Goal: Task Accomplishment & Management: Complete application form

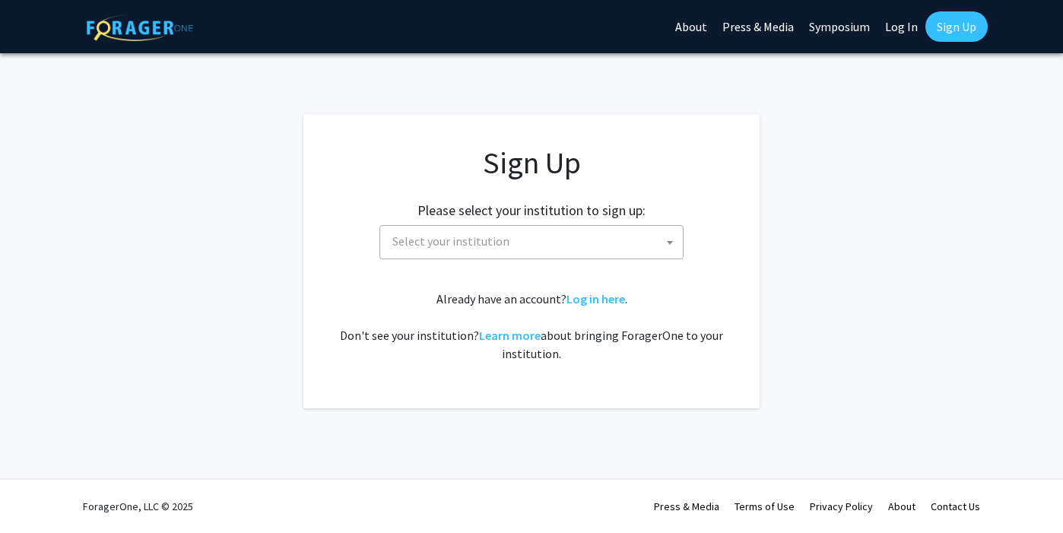
click at [463, 224] on div "Please select your institution to sign up: Baylor University Brandeis Universit…" at bounding box center [531, 223] width 418 height 72
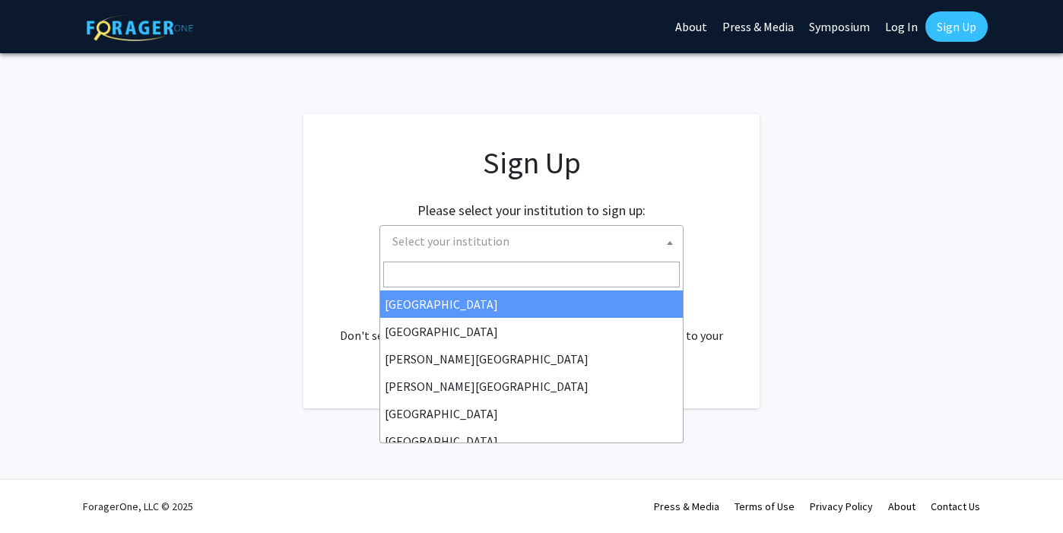
click at [463, 229] on span "Select your institution" at bounding box center [534, 241] width 297 height 31
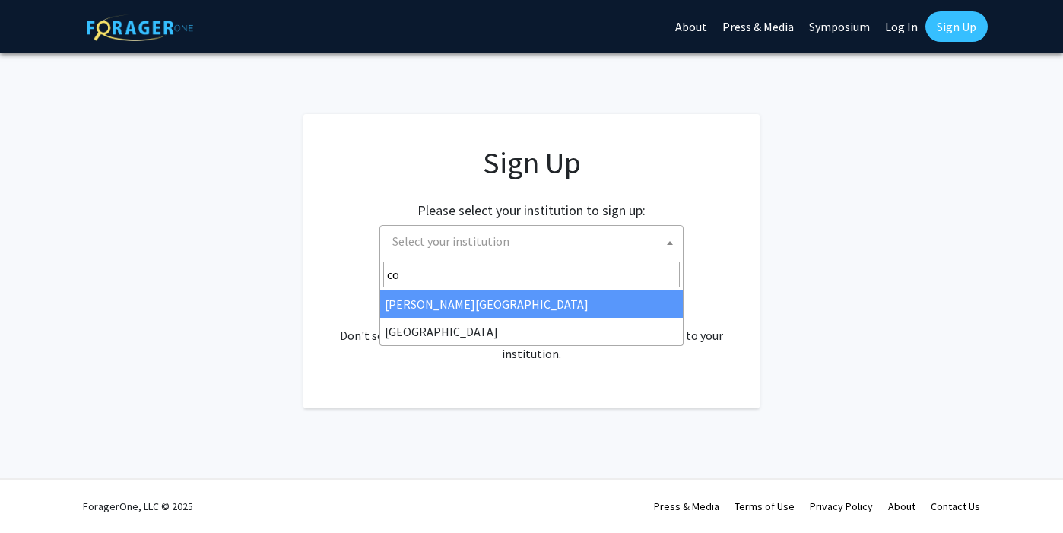
type input "c"
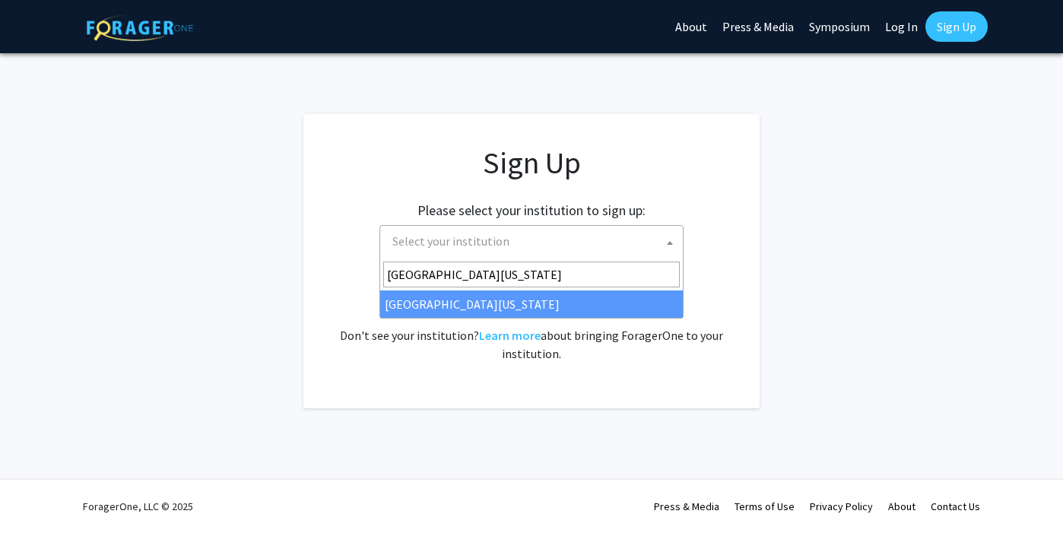
type input "university of missouri"
select select "33"
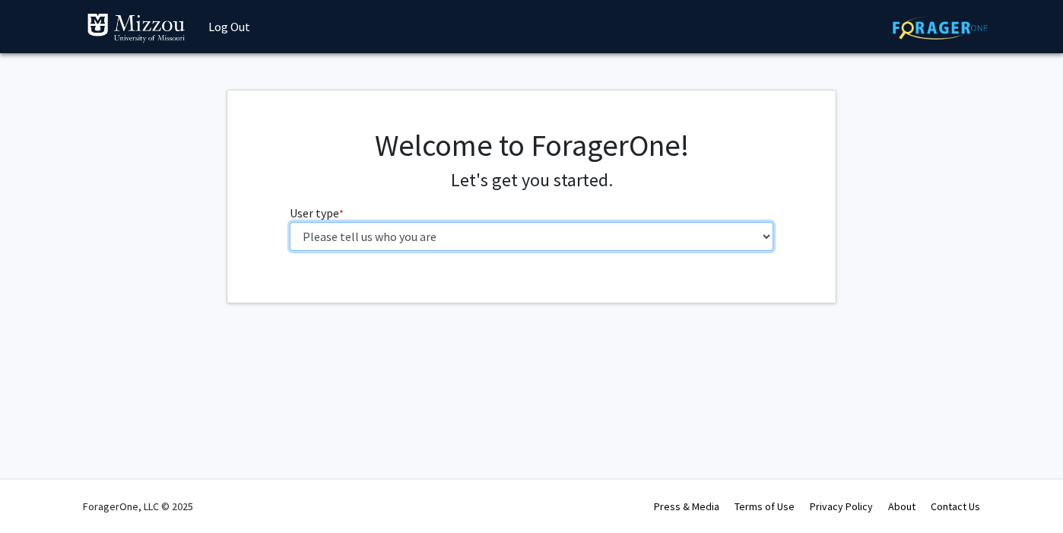
select select "1: undergrad"
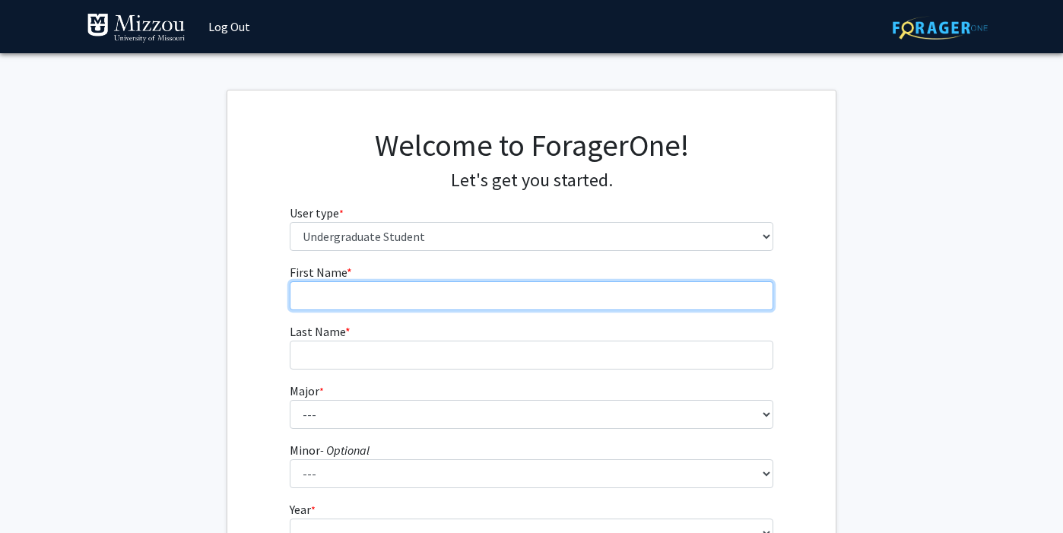
click at [464, 297] on input "First Name * required" at bounding box center [532, 295] width 484 height 29
type input "[PERSON_NAME]"
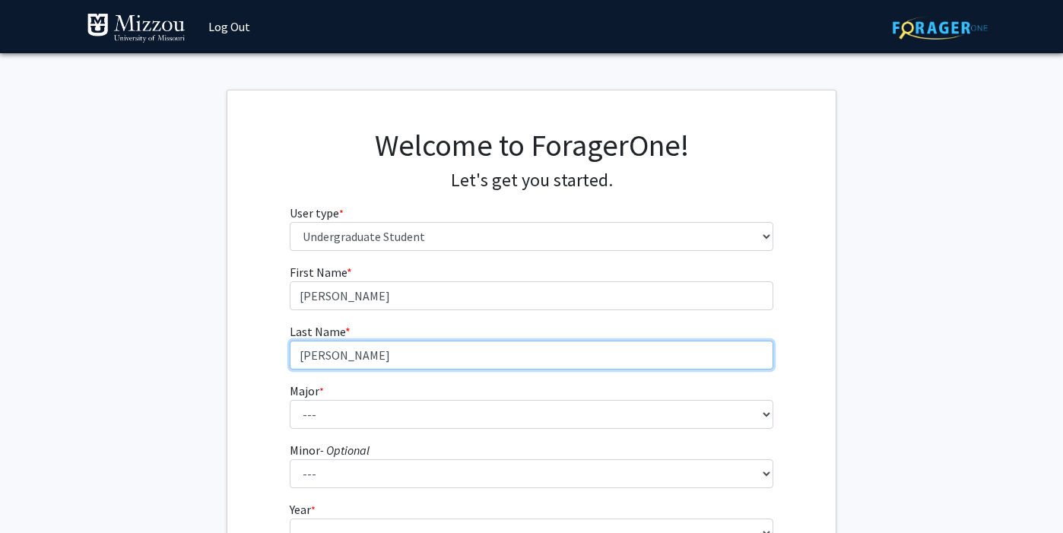
type input "[PERSON_NAME]"
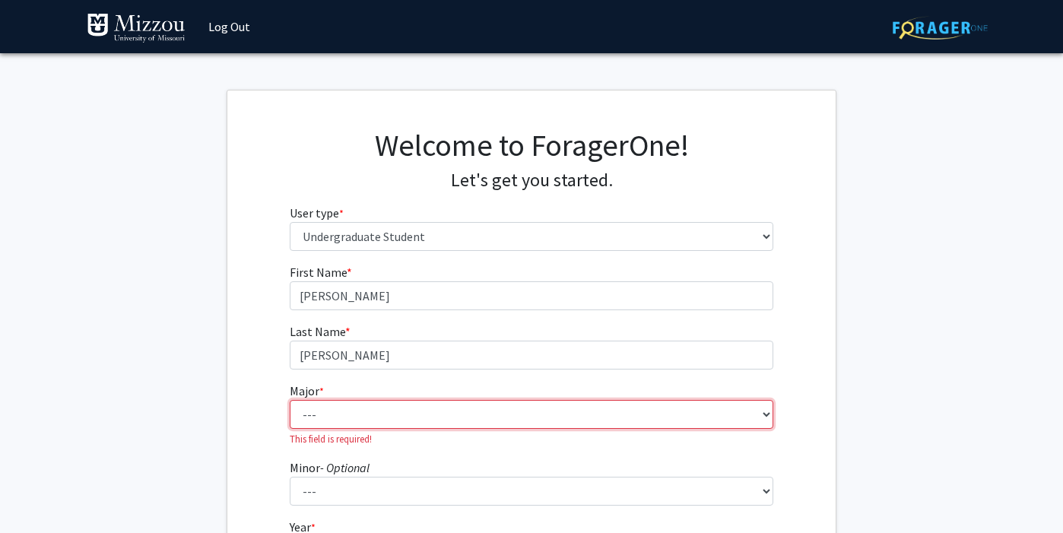
select select "134: 2627"
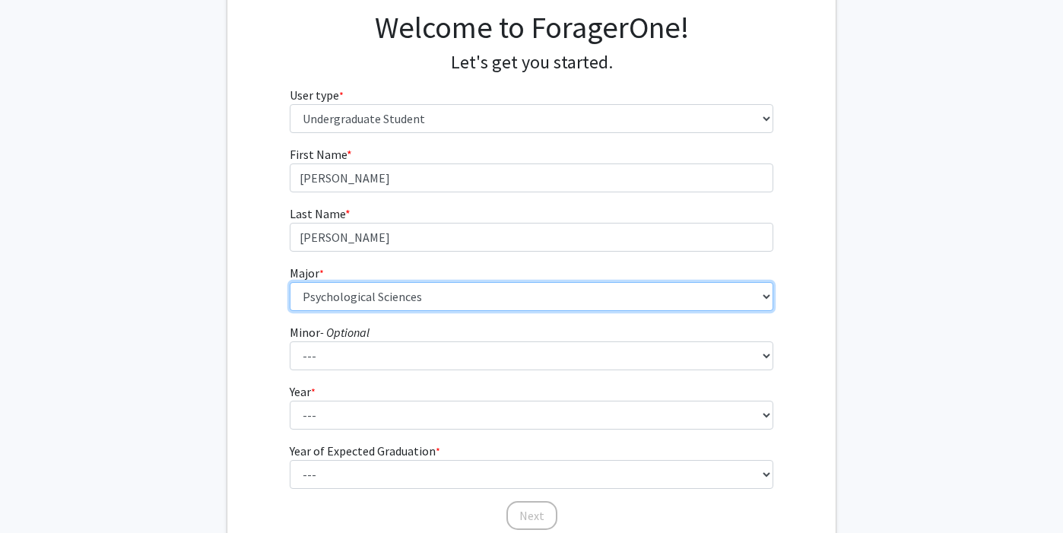
scroll to position [119, 0]
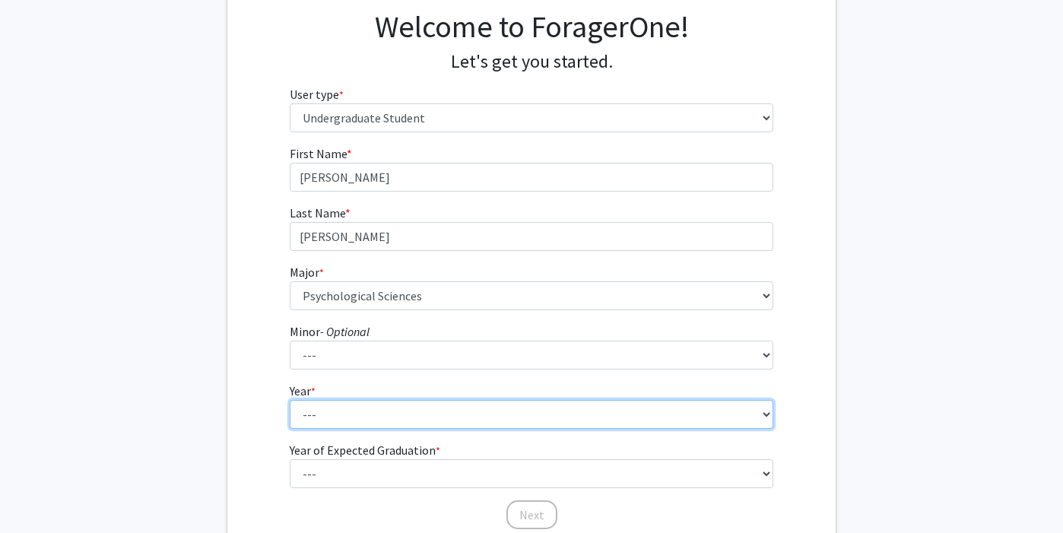
select select "1: first-year"
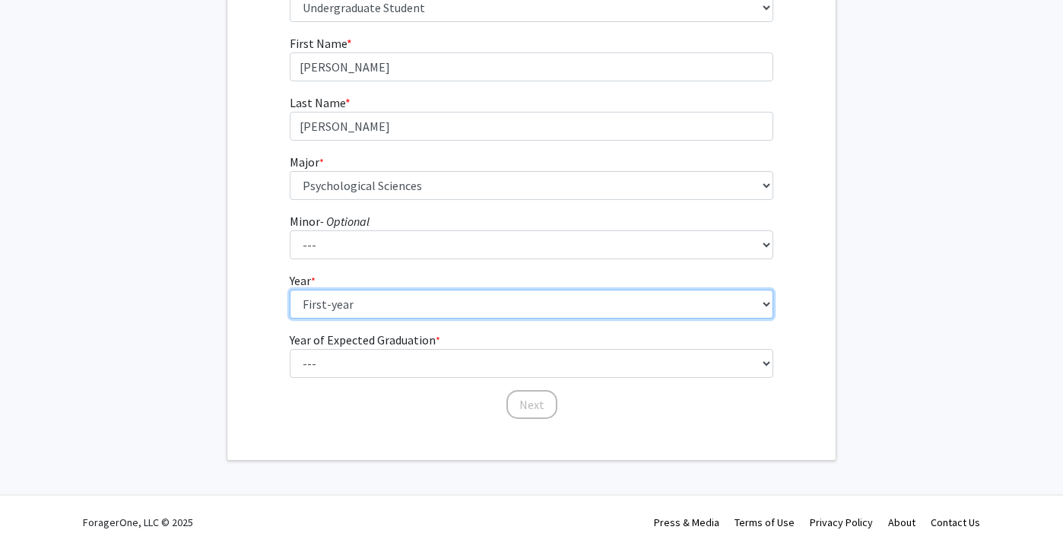
scroll to position [235, 0]
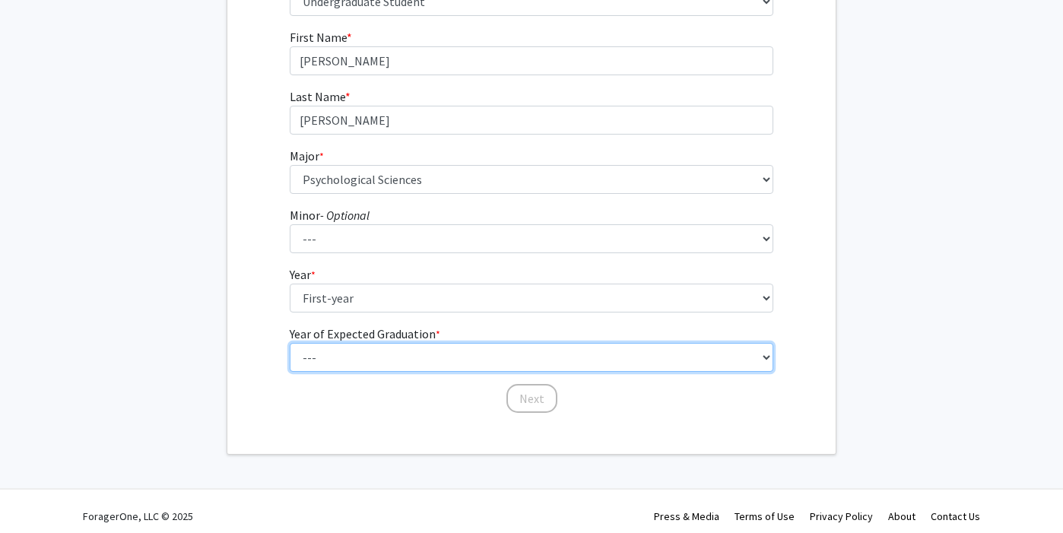
select select "5: 2029"
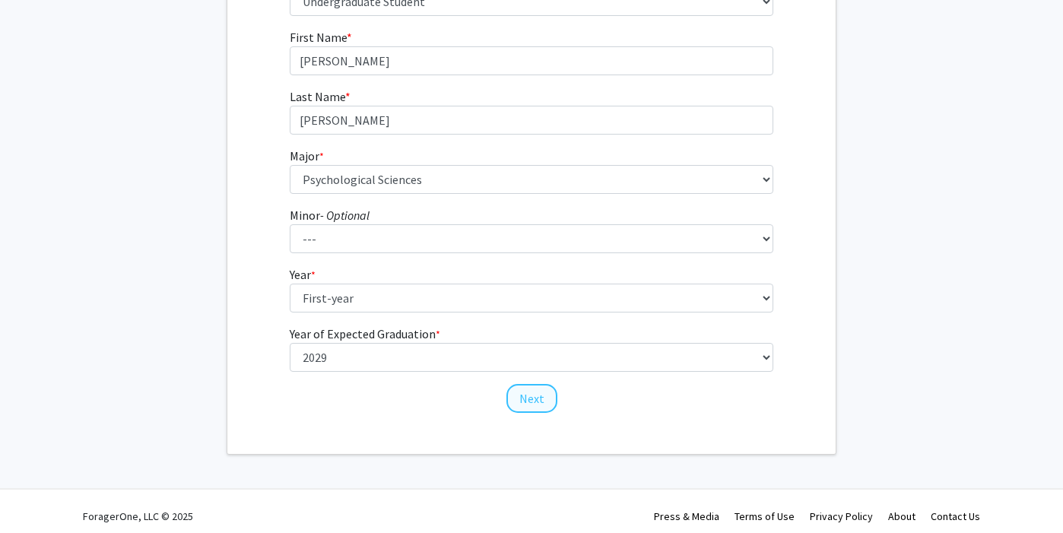
click at [516, 402] on button "Next" at bounding box center [531, 398] width 51 height 29
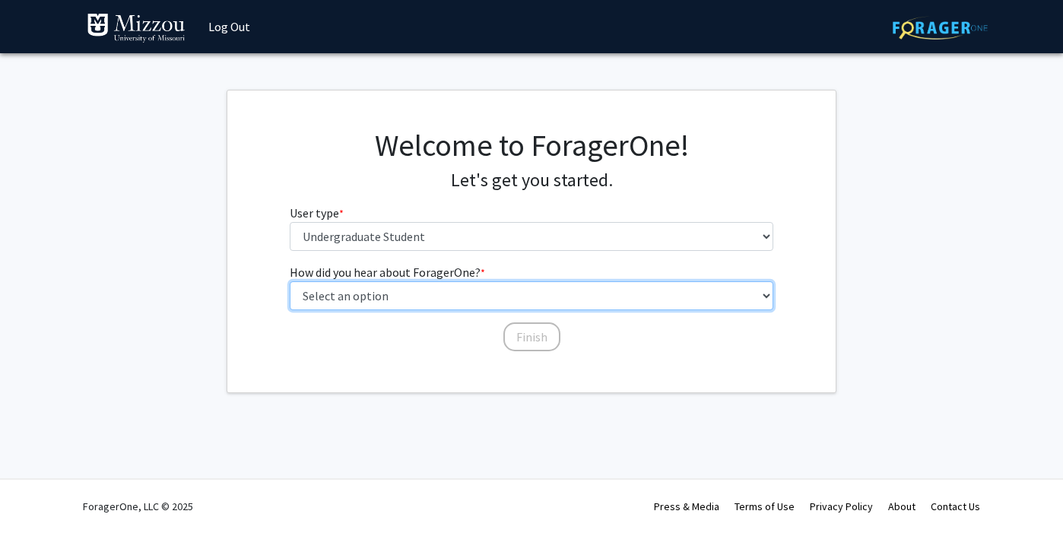
select select "2: faculty_recommendation"
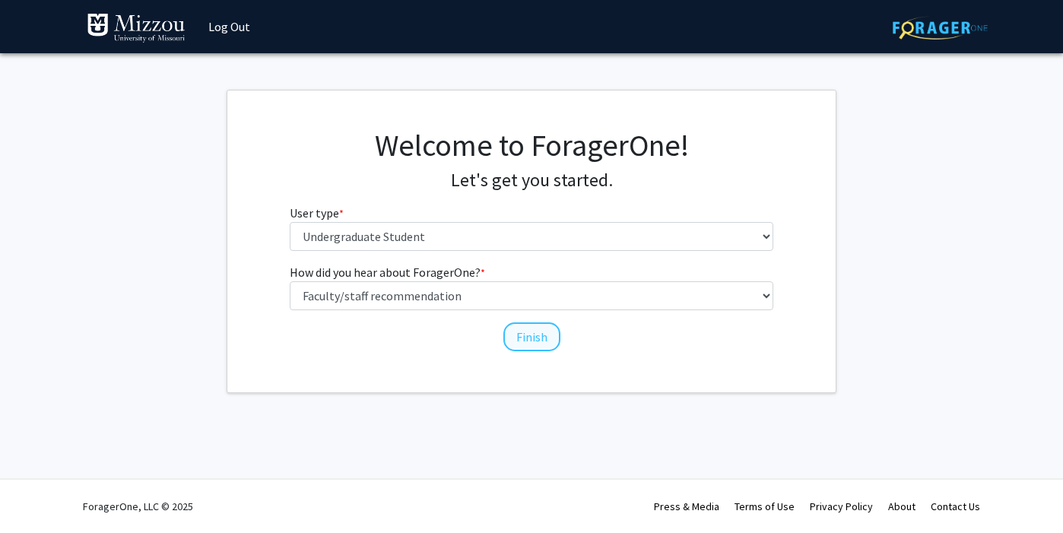
click at [520, 335] on button "Finish" at bounding box center [531, 336] width 57 height 29
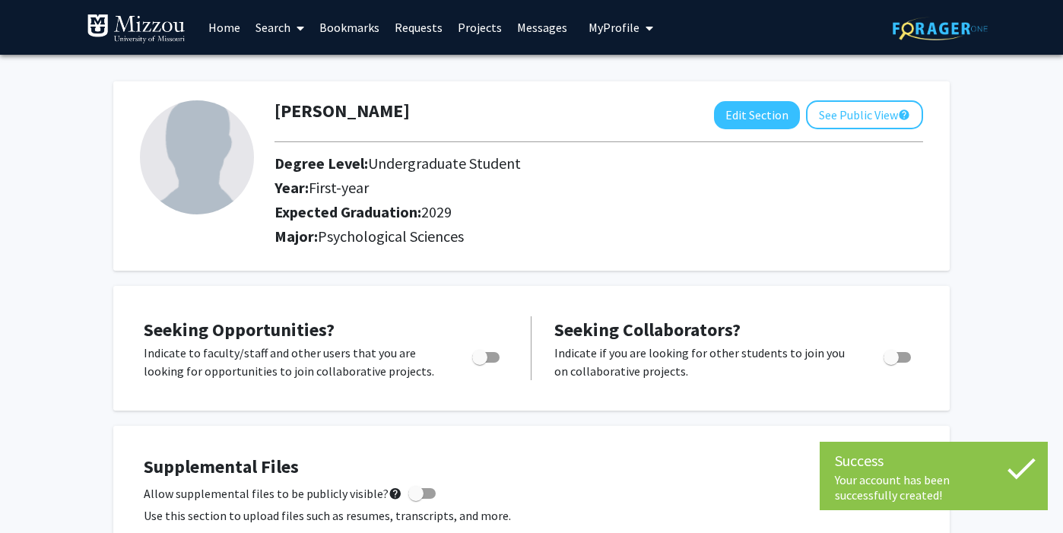
click at [906, 2] on link at bounding box center [940, 27] width 95 height 53
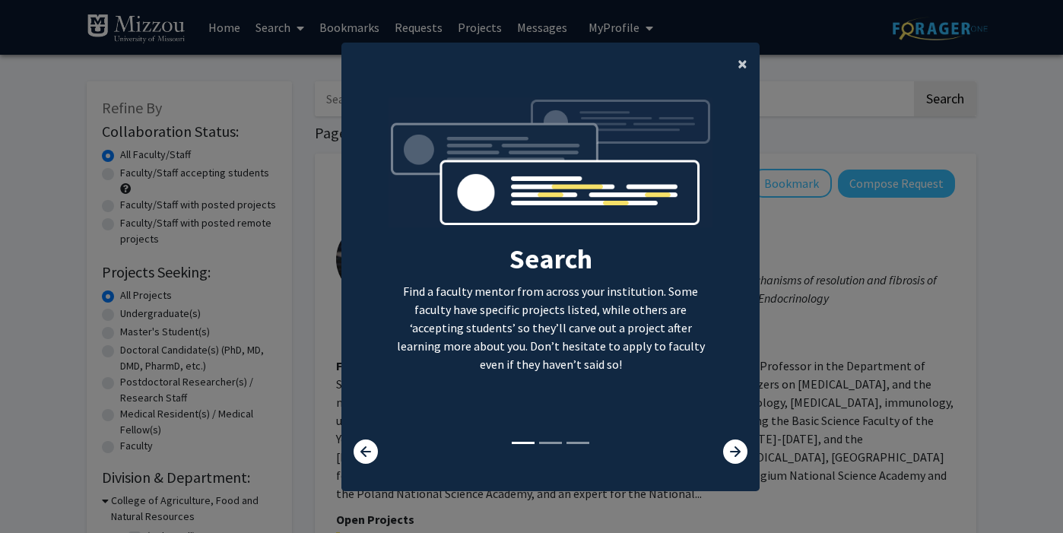
click at [741, 56] on span "×" at bounding box center [743, 64] width 10 height 24
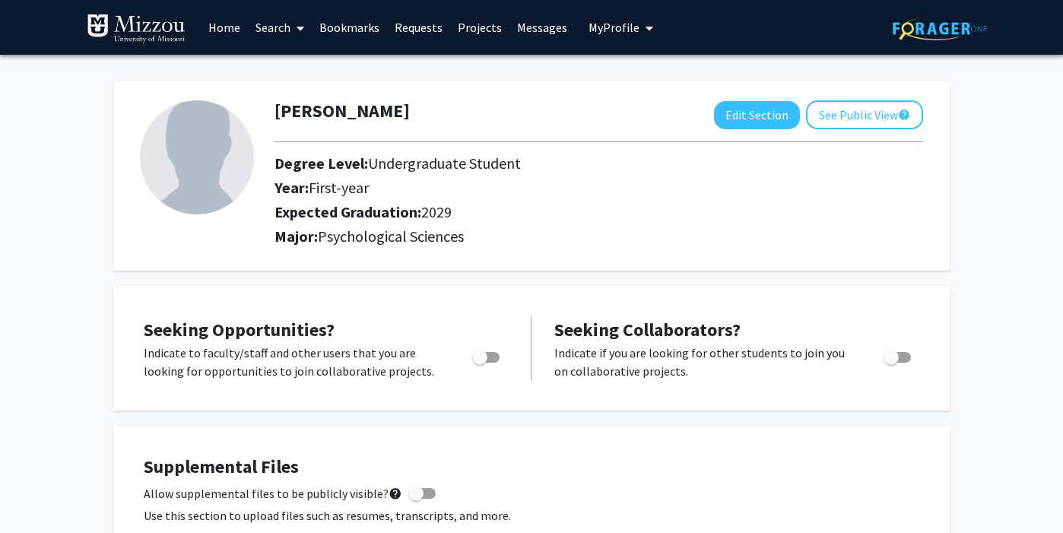
click at [282, 24] on link "Search" at bounding box center [280, 27] width 64 height 53
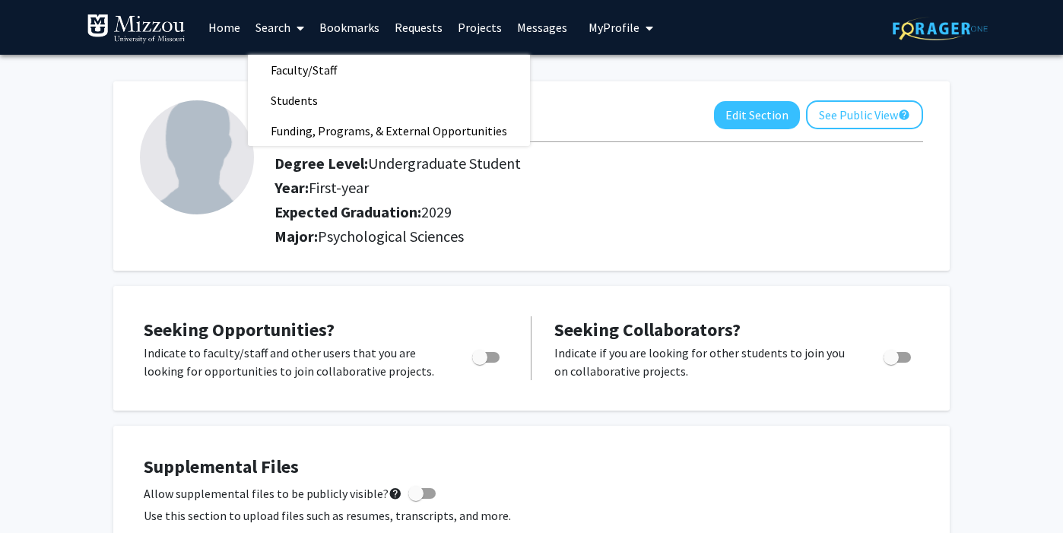
click at [241, 21] on link "Home" at bounding box center [224, 27] width 47 height 53
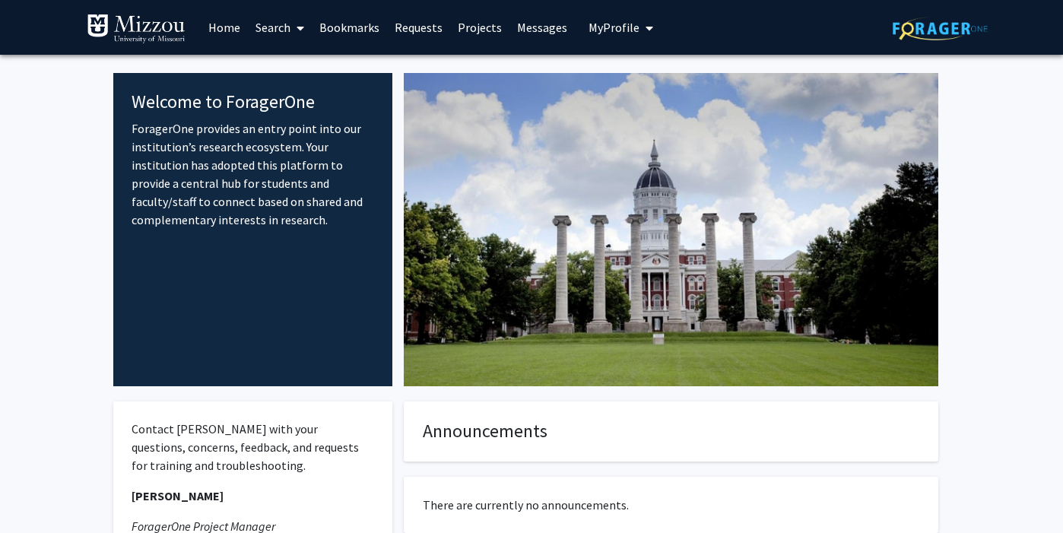
click at [616, 24] on span "My Profile" at bounding box center [614, 27] width 51 height 15
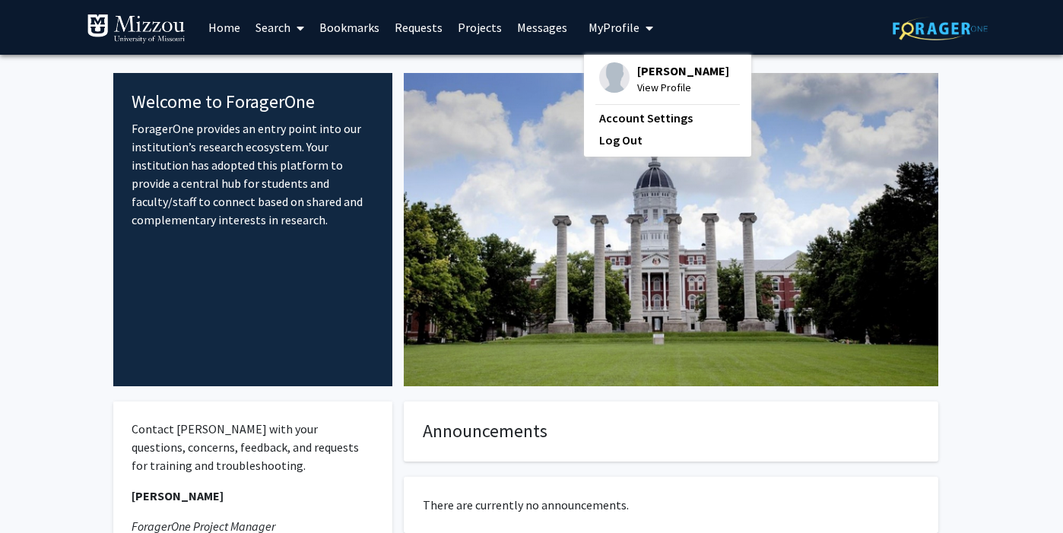
click at [637, 74] on span "[PERSON_NAME]" at bounding box center [683, 70] width 92 height 17
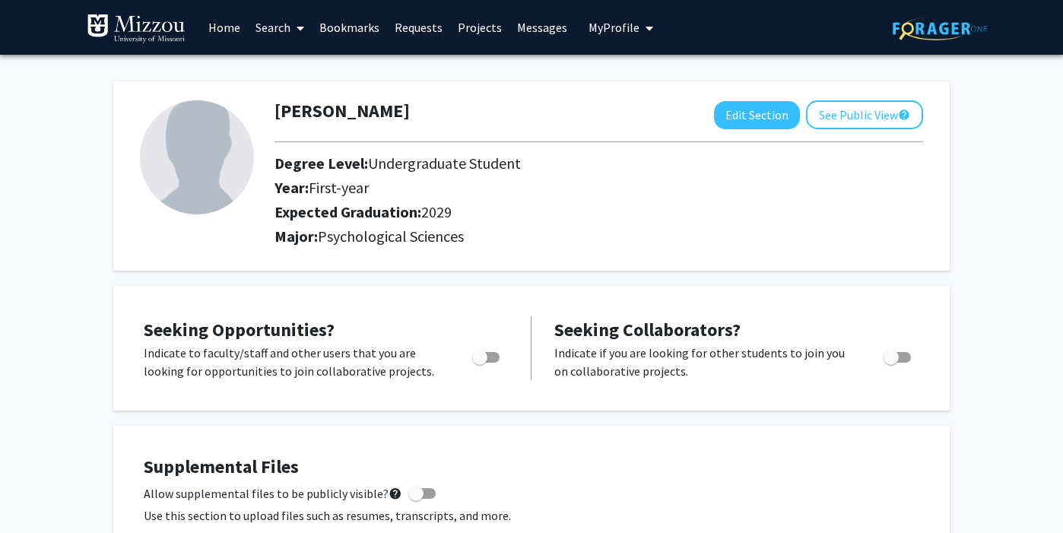
click at [224, 26] on link "Home" at bounding box center [224, 27] width 47 height 53
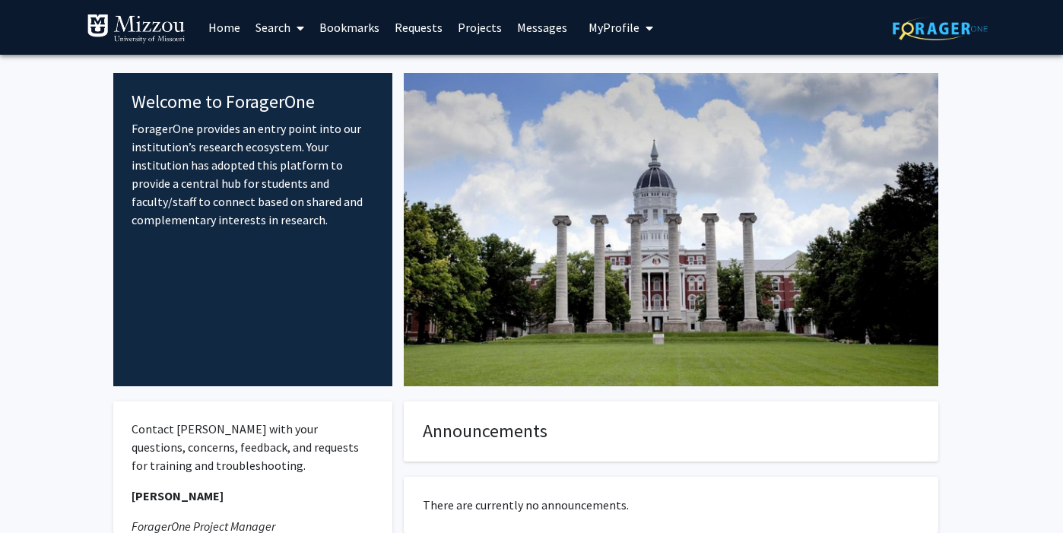
click at [600, 29] on span "My Profile" at bounding box center [614, 27] width 51 height 15
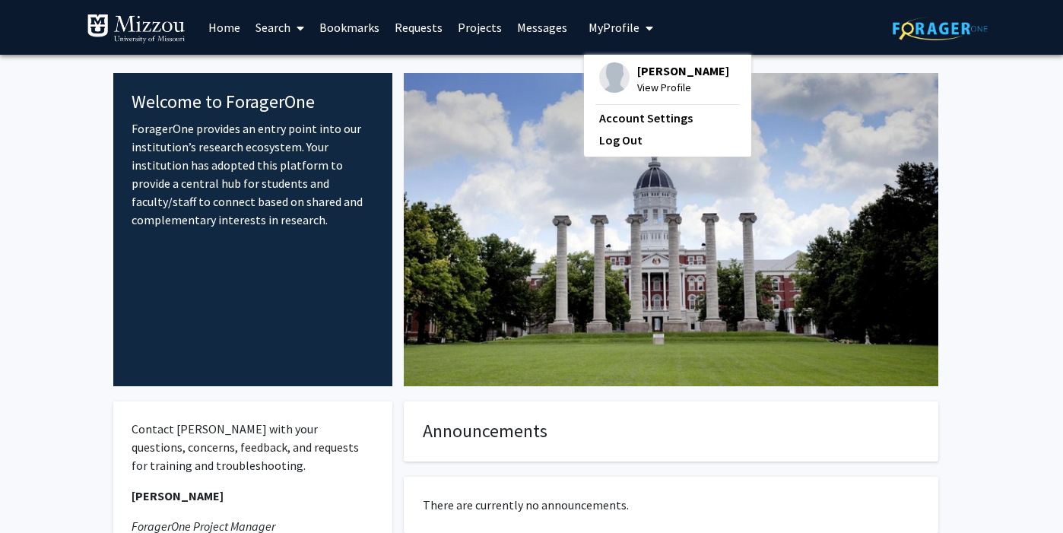
click at [639, 85] on span "View Profile" at bounding box center [683, 87] width 92 height 17
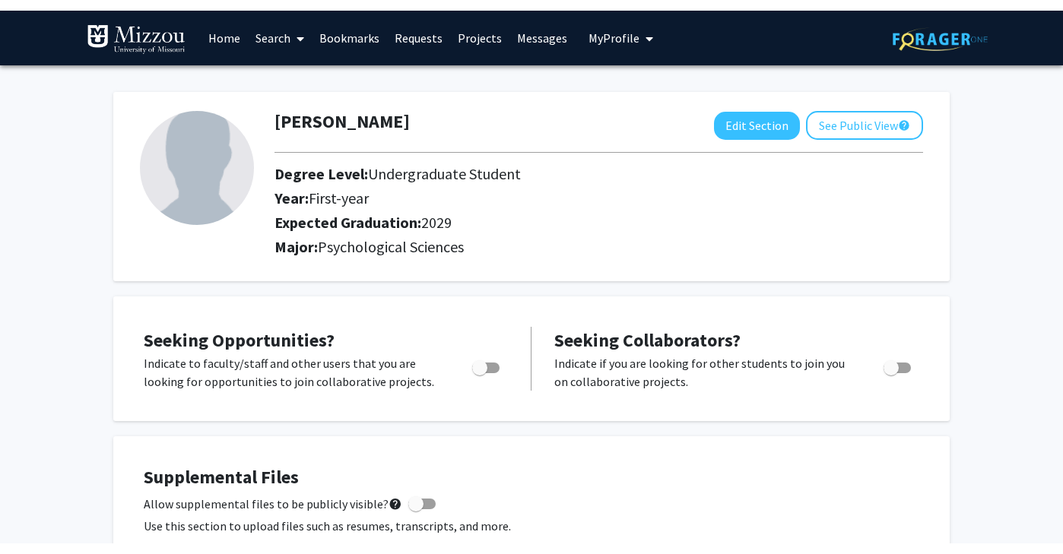
scroll to position [49, 0]
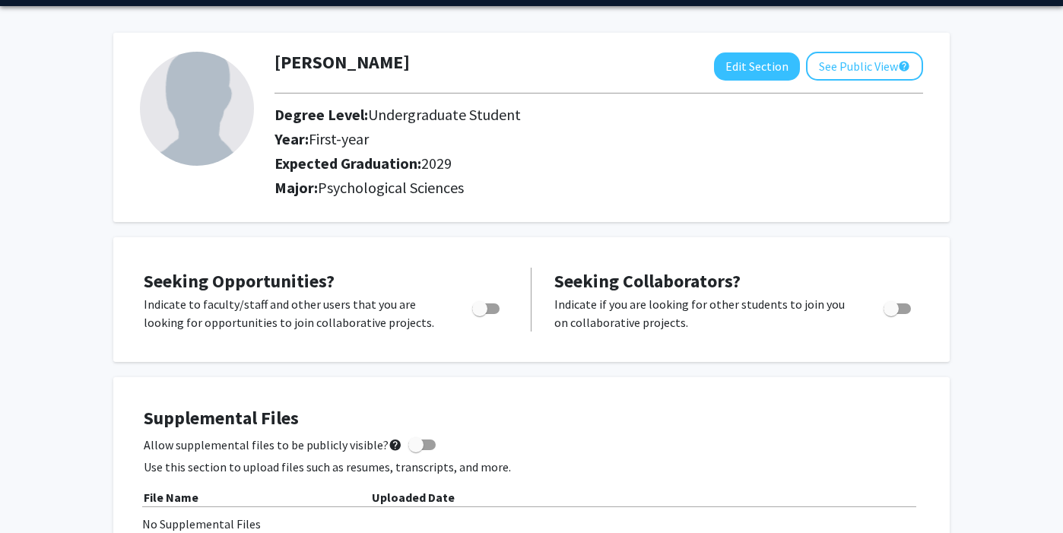
click at [480, 313] on span "Toggle" at bounding box center [479, 308] width 15 height 15
click at [480, 314] on input "Are you actively seeking opportunities?" at bounding box center [479, 314] width 1 height 1
checkbox input "true"
